Goal: Task Accomplishment & Management: Use online tool/utility

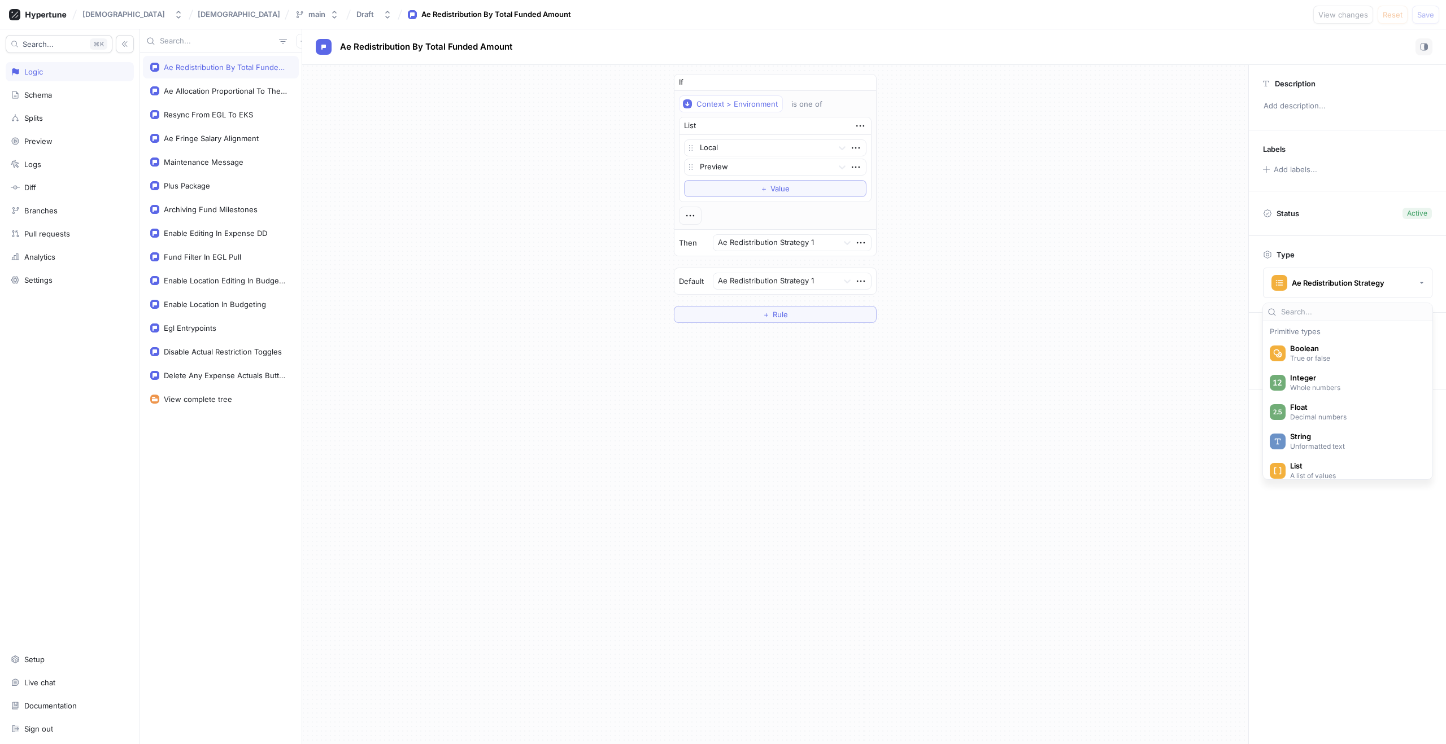
scroll to position [168, 0]
click at [675, 203] on div "Context > Environment is one of List Local Preview To pick up a draggable item,…" at bounding box center [775, 160] width 202 height 138
click at [860, 243] on icon "button" at bounding box center [861, 243] width 12 height 12
click at [801, 240] on div at bounding box center [776, 244] width 116 height 14
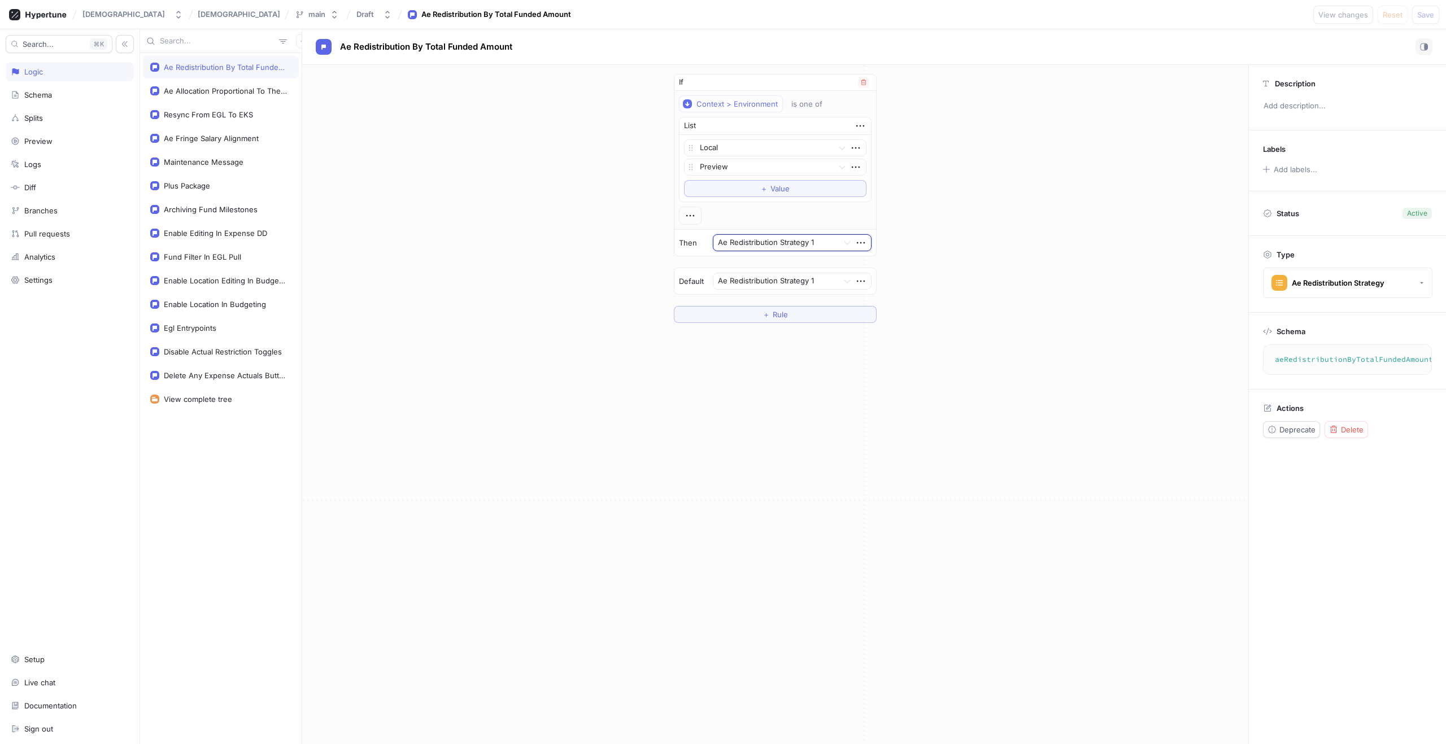
click at [801, 240] on div at bounding box center [776, 244] width 116 height 14
click at [1330, 285] on div "Ae Redistribution Strategy" at bounding box center [1338, 283] width 93 height 10
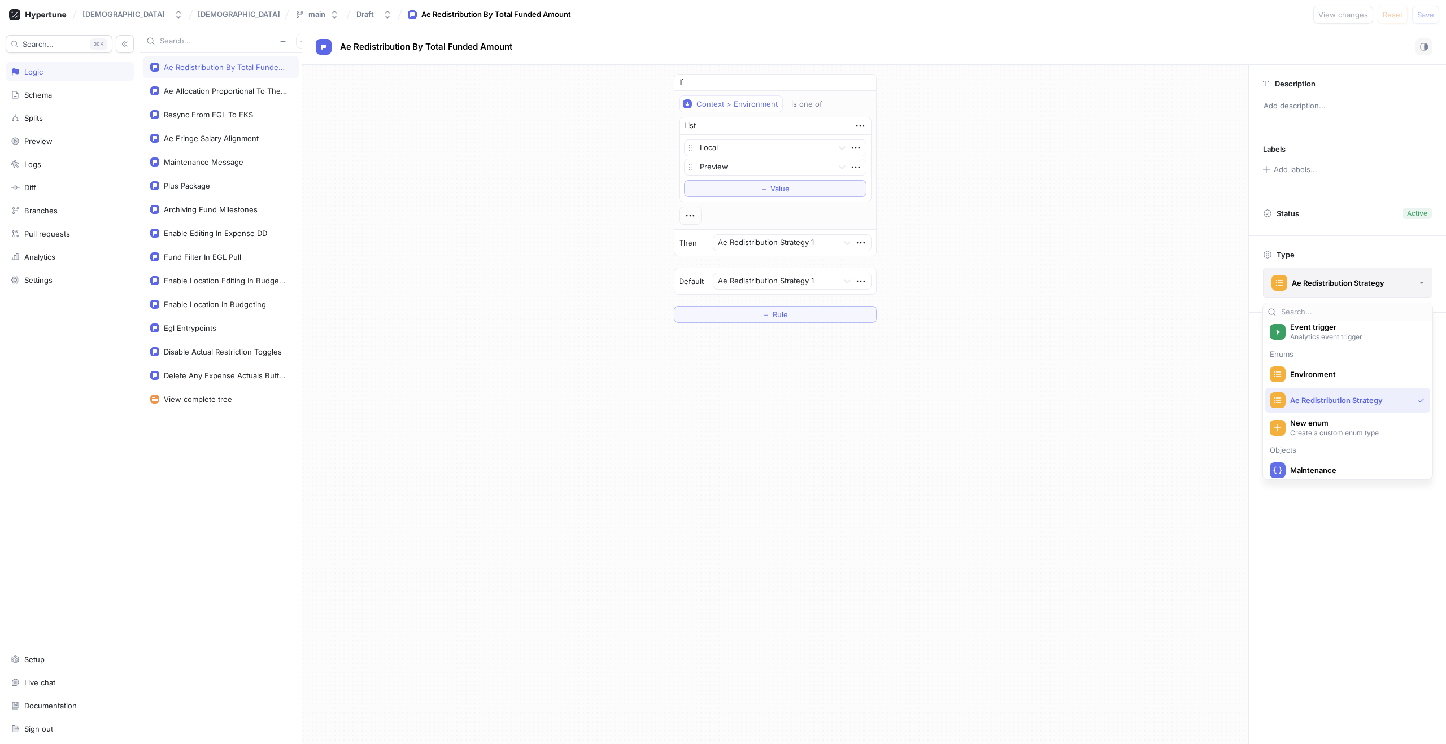
click at [1330, 285] on div "Ae Redistribution Strategy" at bounding box center [1338, 283] width 93 height 10
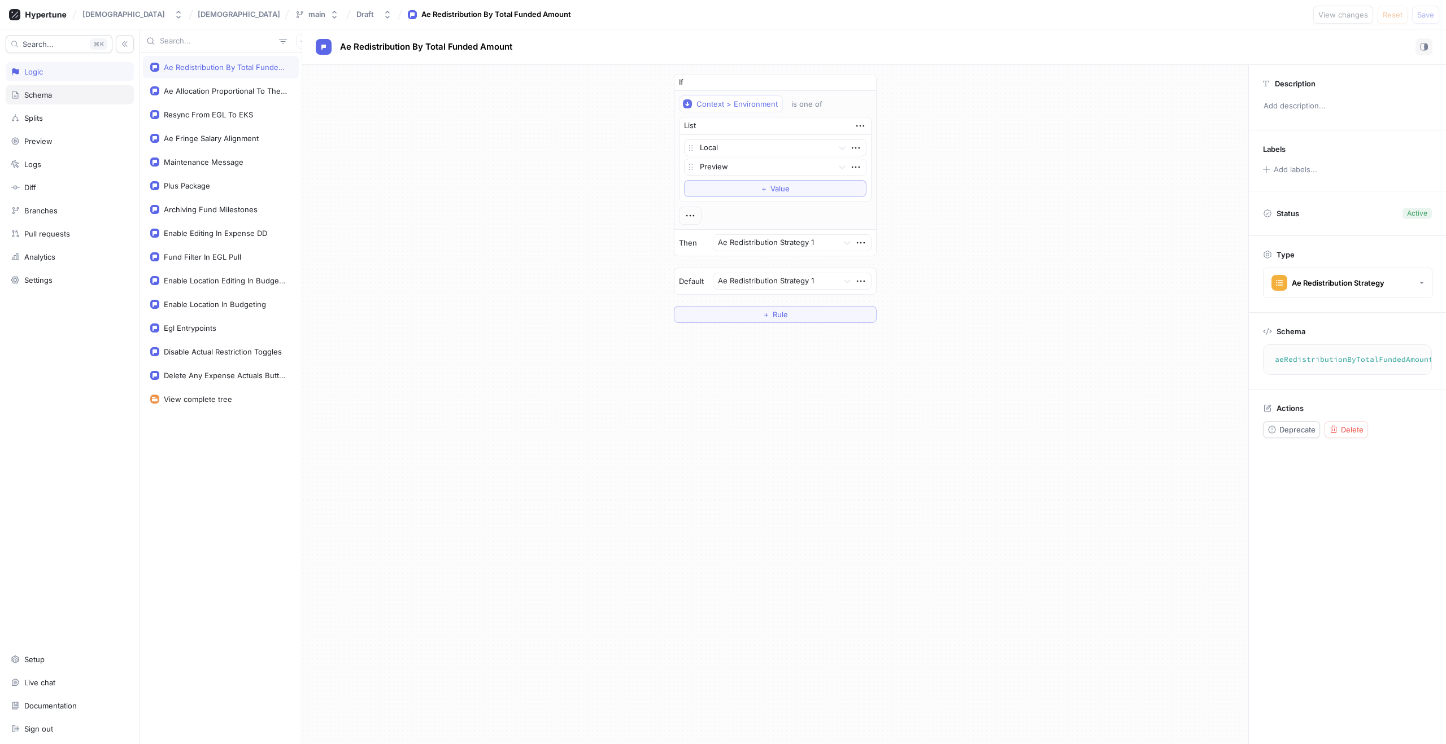
click at [49, 97] on div "Schema" at bounding box center [38, 94] width 28 height 9
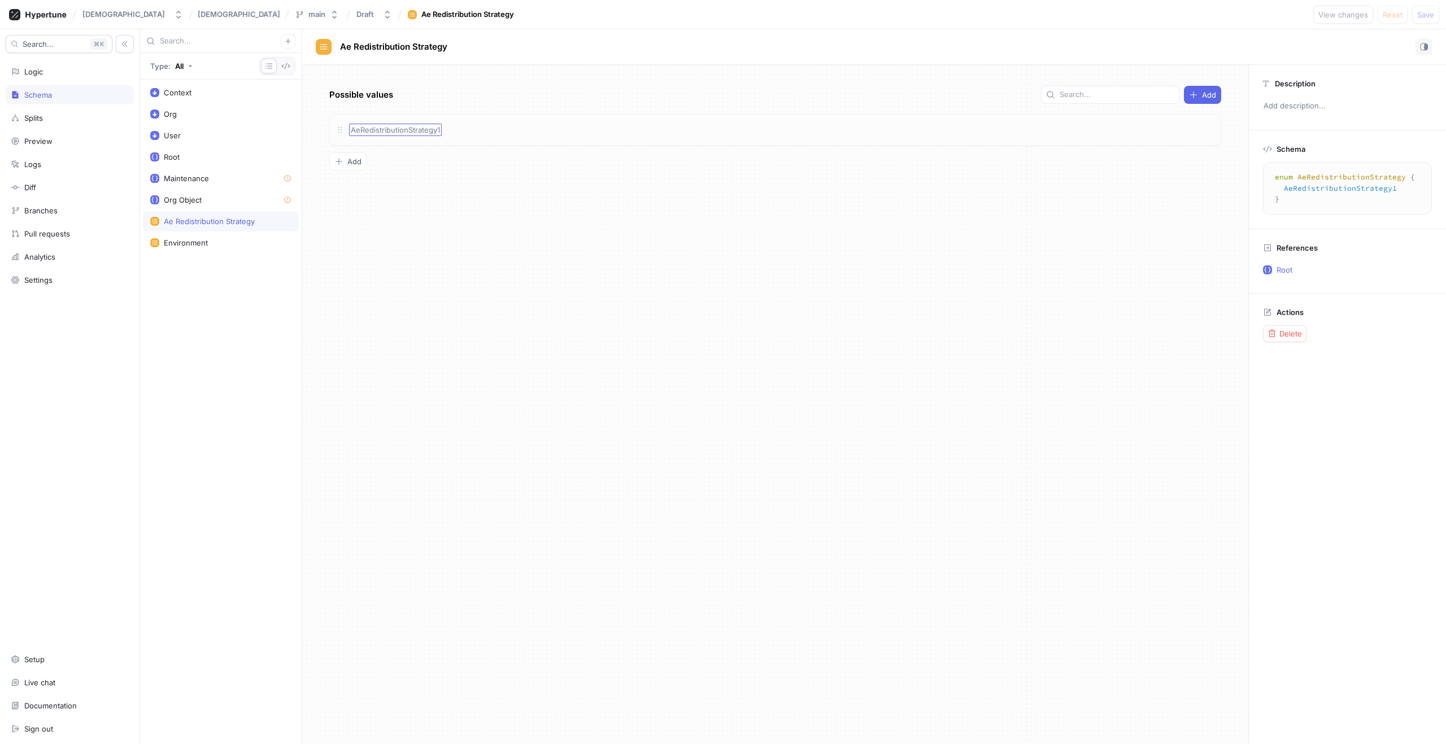
click at [412, 127] on span "AeRedistributionStrategy1" at bounding box center [395, 129] width 89 height 9
click at [412, 127] on input "AeRedistributionStrategy1" at bounding box center [396, 129] width 90 height 9
click at [374, 131] on input "AeRedistributionStrategy1" at bounding box center [396, 129] width 90 height 9
drag, startPoint x: 361, startPoint y: 129, endPoint x: 339, endPoint y: 127, distance: 22.1
click at [339, 127] on div "AeRedistributionStrategy1 AeRedistributionStrategy1" at bounding box center [775, 130] width 892 height 32
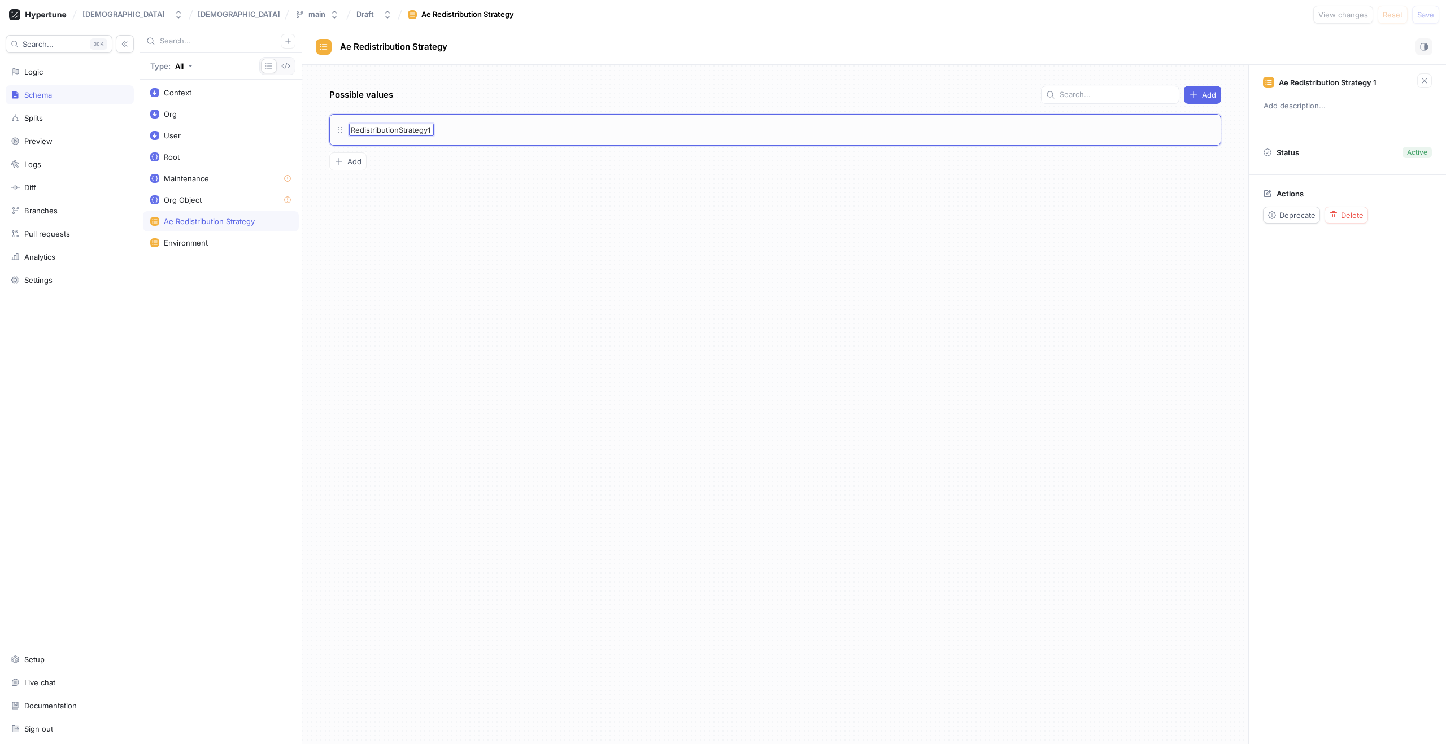
drag, startPoint x: 400, startPoint y: 130, endPoint x: 464, endPoint y: 130, distance: 63.8
click at [464, 130] on div "RedistributionStrategy1 RedistributionStrategy1" at bounding box center [782, 130] width 866 height 12
type input "RedistributionByFundedAmount"
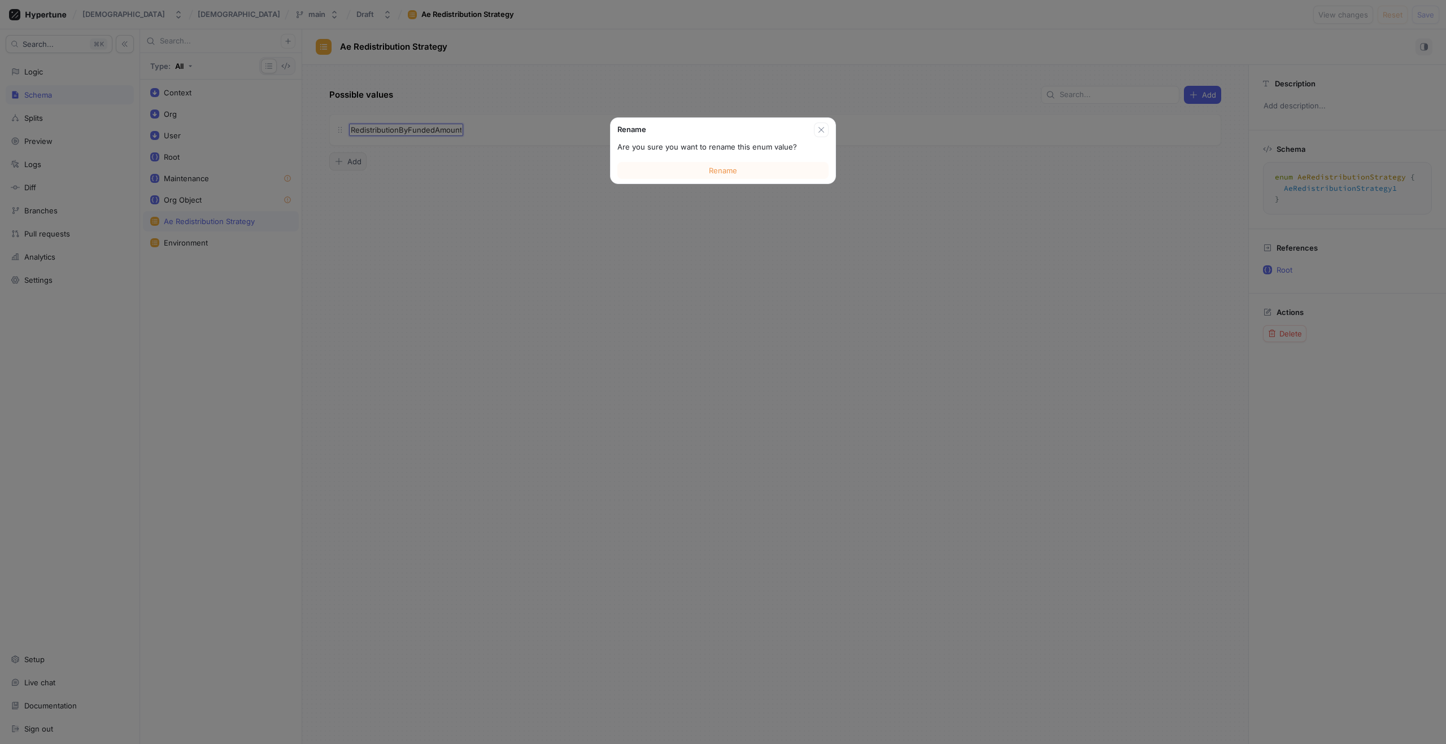
click at [351, 159] on div "Possible values Add Rename Are you sure you want to rename this enum value? Ren…" at bounding box center [775, 404] width 946 height 679
click at [684, 170] on button "Rename" at bounding box center [722, 170] width 211 height 17
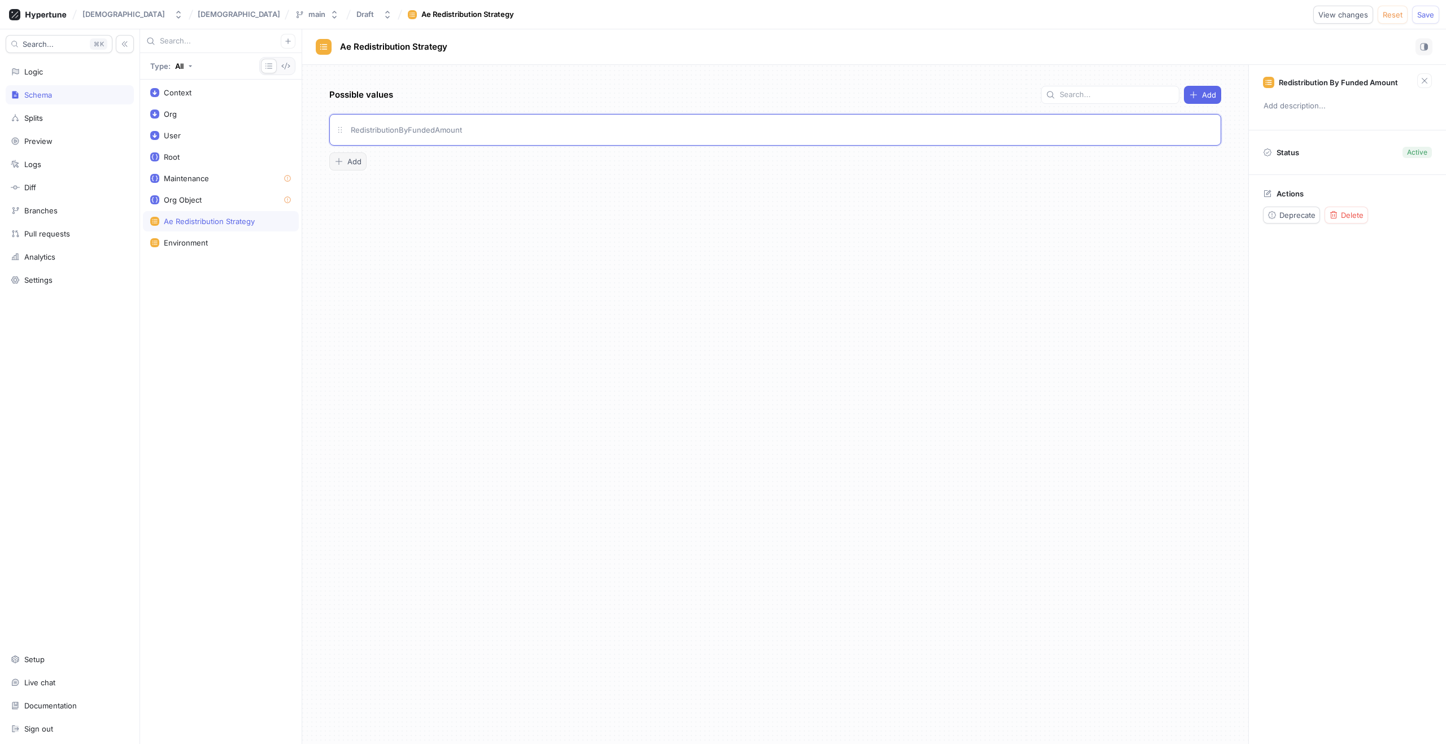
click at [344, 157] on div "Add" at bounding box center [347, 161] width 27 height 9
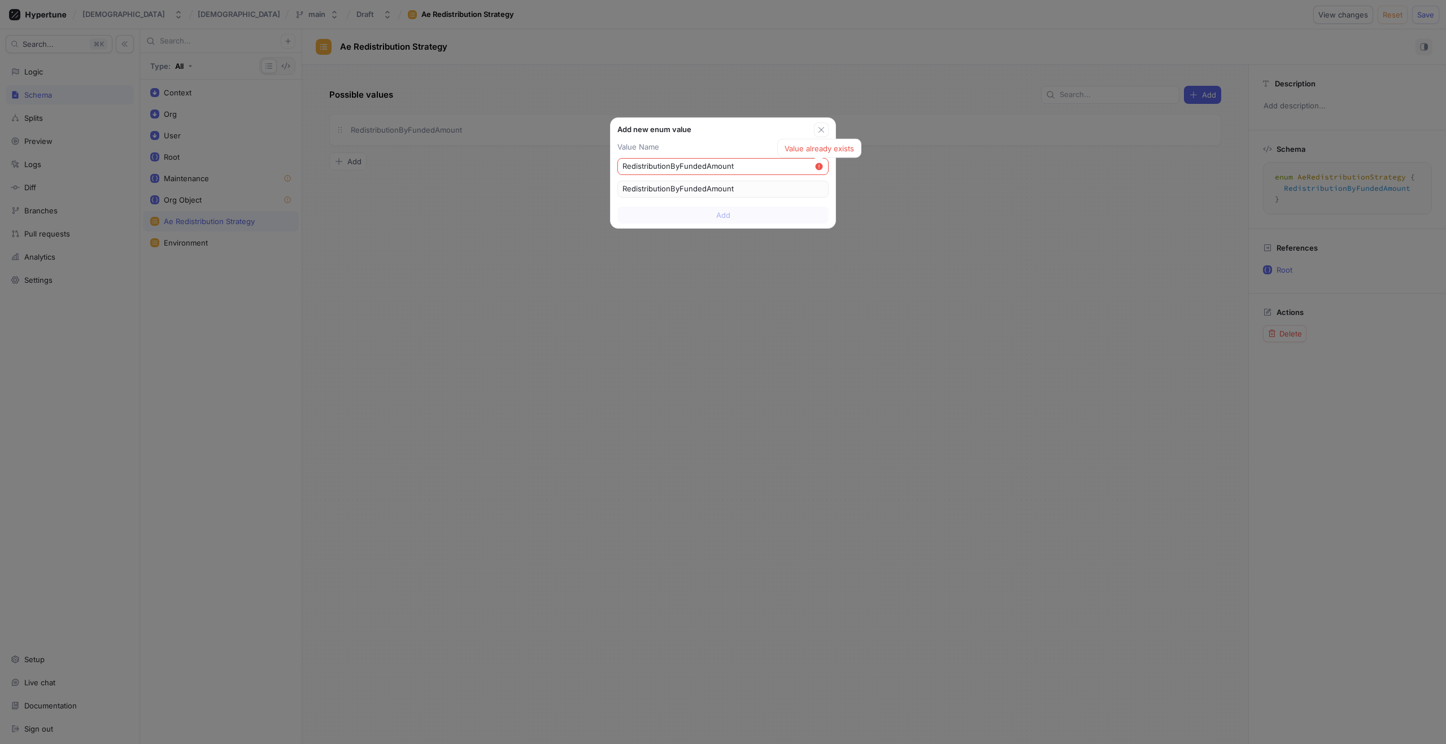
drag, startPoint x: 703, startPoint y: 167, endPoint x: 679, endPoint y: 165, distance: 23.2
click at [679, 165] on input "RedistributionByFundedAmount" at bounding box center [718, 166] width 192 height 11
type input "RedistributionBySdAmount"
type input "RedistributionBySpdAmount"
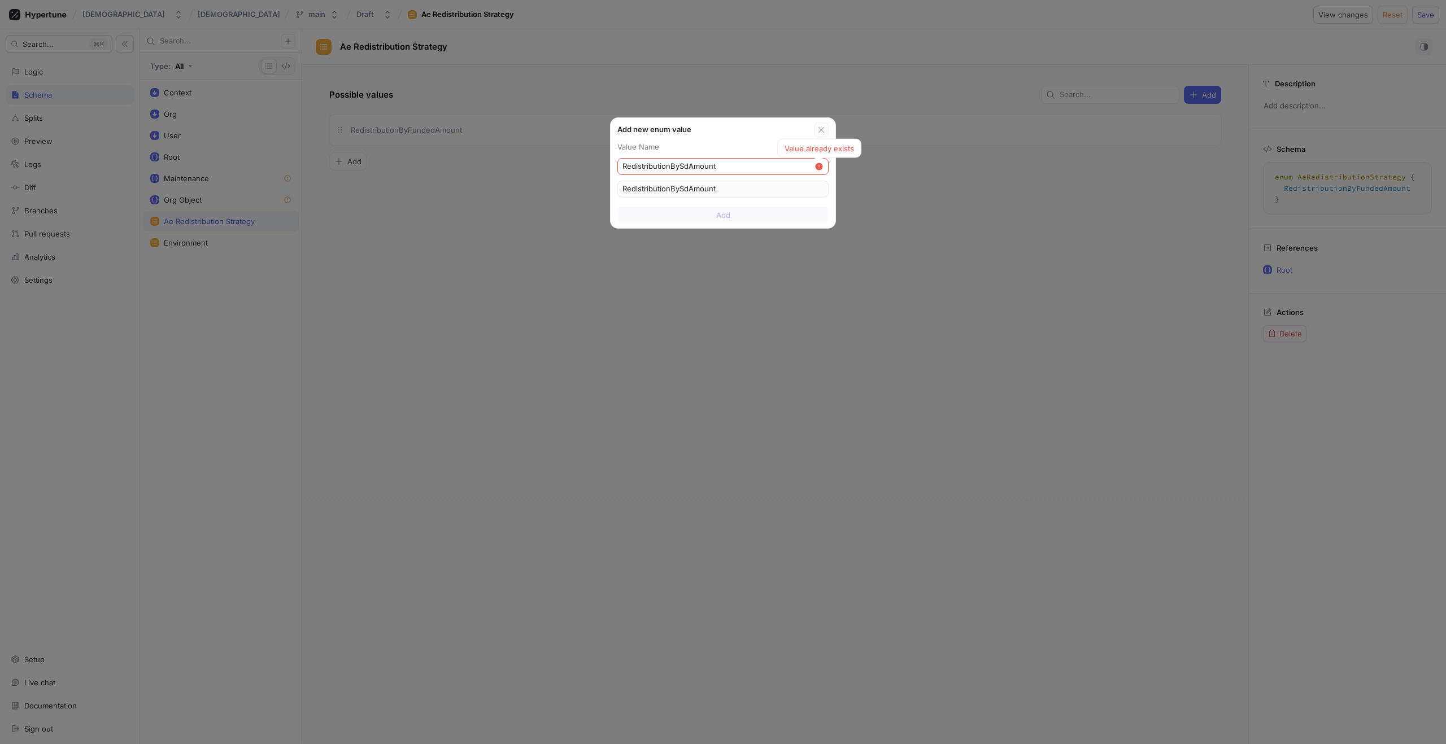
type input "RedistributionBySpdAmount"
type input "RedistributionBySpldAmount"
type input "RedistributionBySplidAmount"
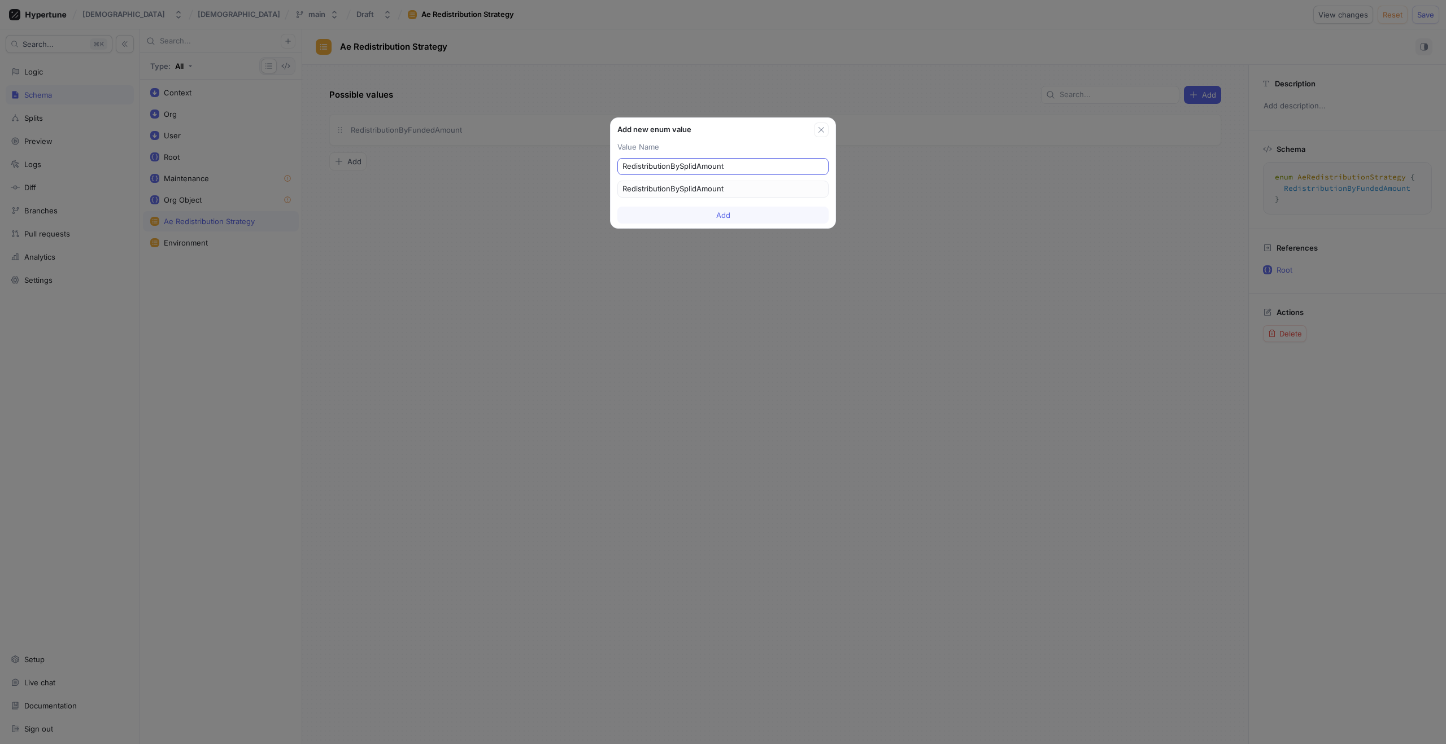
type input "RedistributionBySplitdAmount"
click at [788, 217] on button "Add" at bounding box center [722, 215] width 211 height 17
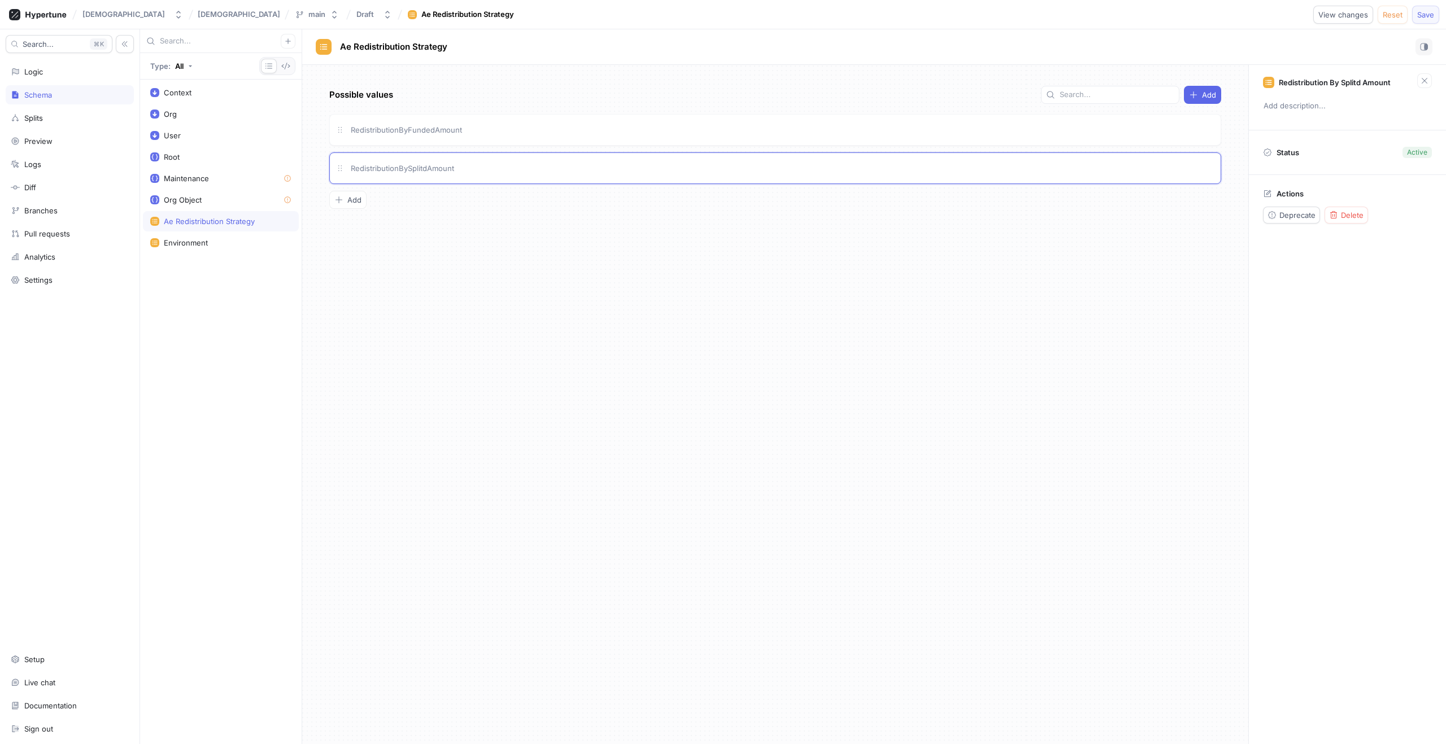
click at [1432, 16] on span "Save" at bounding box center [1425, 14] width 17 height 7
click at [49, 74] on div "Logic" at bounding box center [70, 71] width 118 height 9
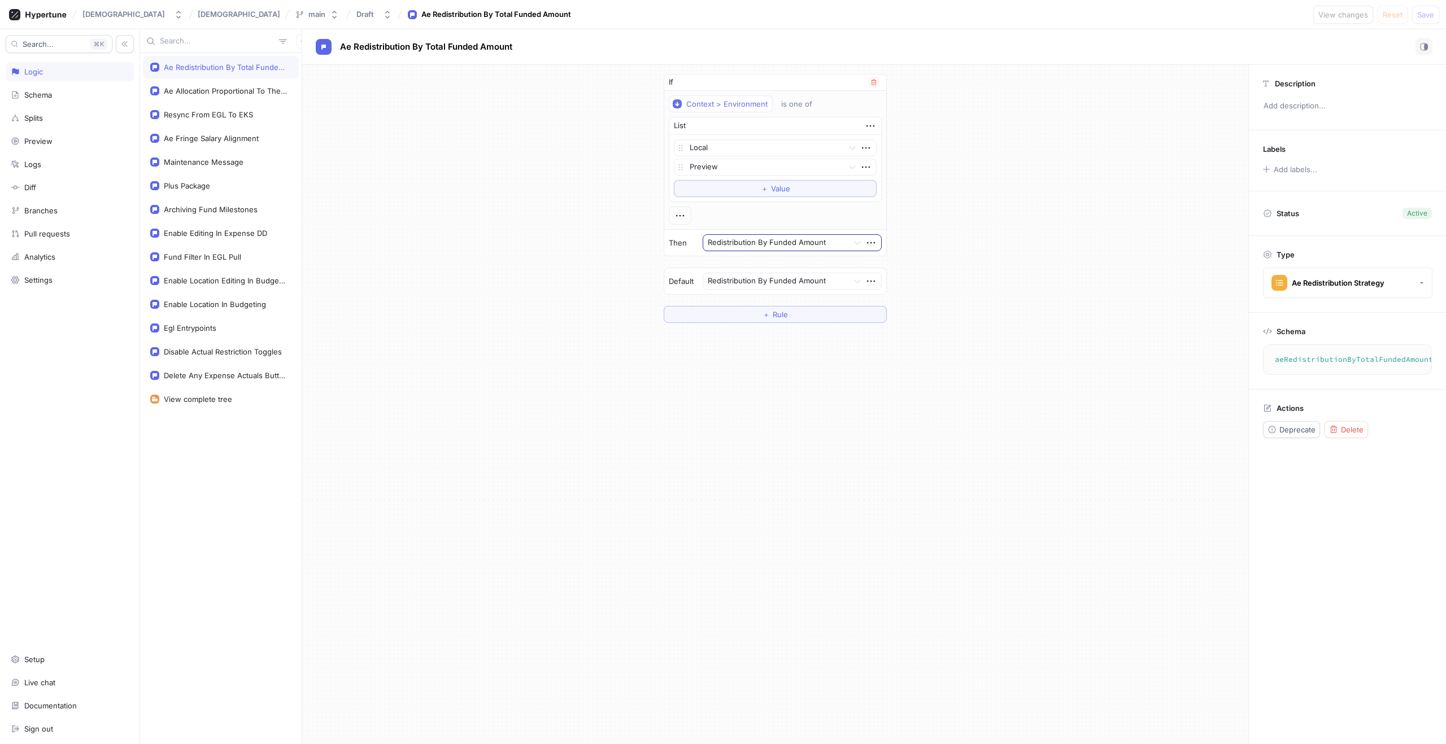
click at [800, 241] on div at bounding box center [776, 244] width 136 height 14
